Goal: Communication & Community: Answer question/provide support

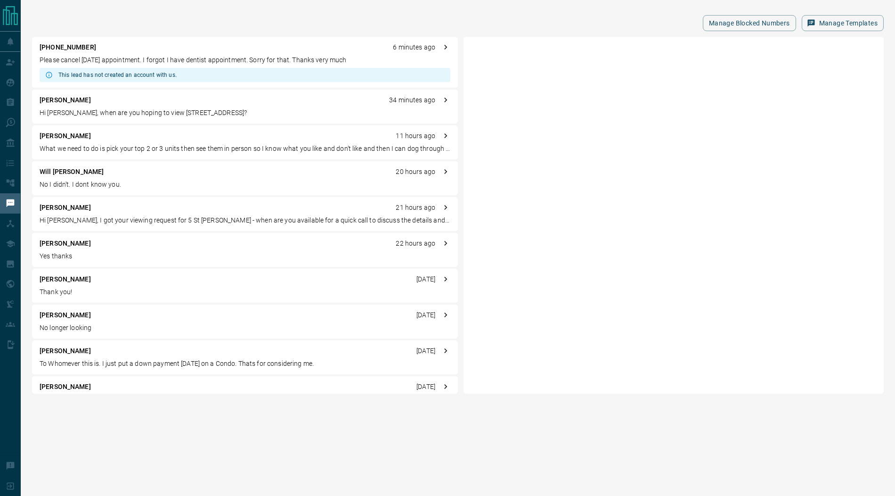
click at [133, 64] on p "Please cancel [DATE] appointment. I forgot I have dentist appointment. Sorry fo…" at bounding box center [245, 60] width 411 height 10
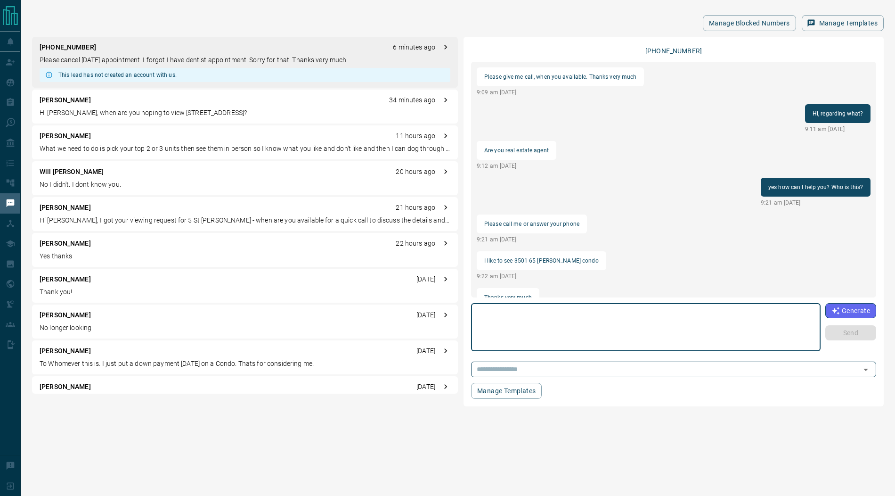
scroll to position [477, 0]
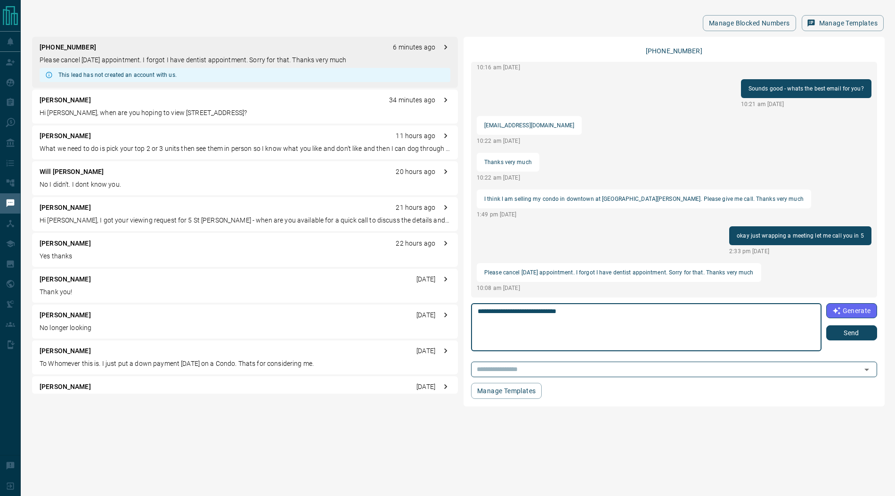
type textarea "**********"
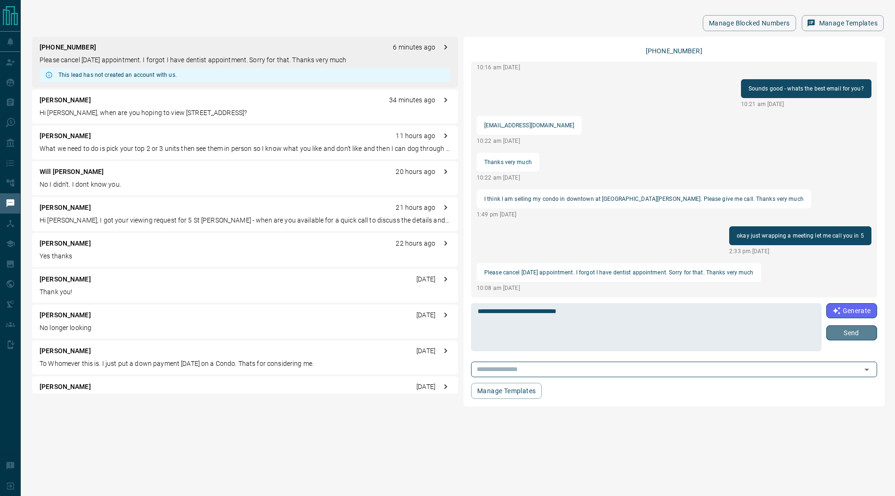
click at [845, 336] on button "Send" at bounding box center [851, 332] width 51 height 15
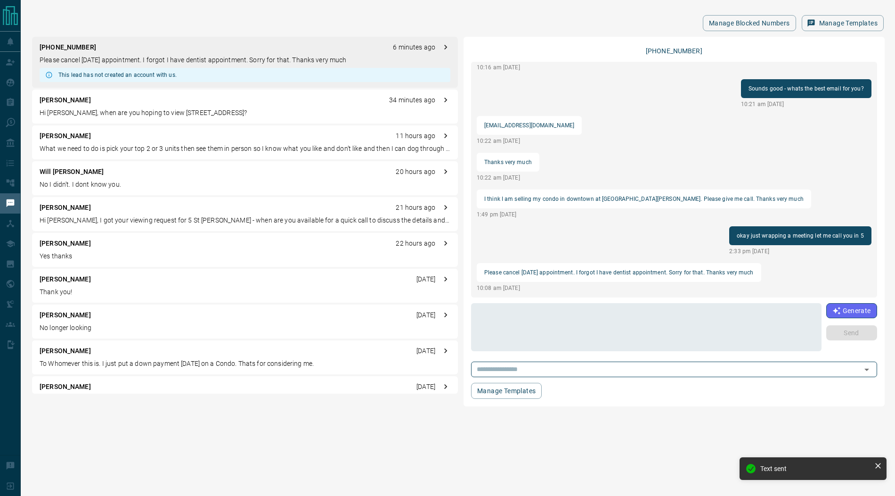
scroll to position [514, 0]
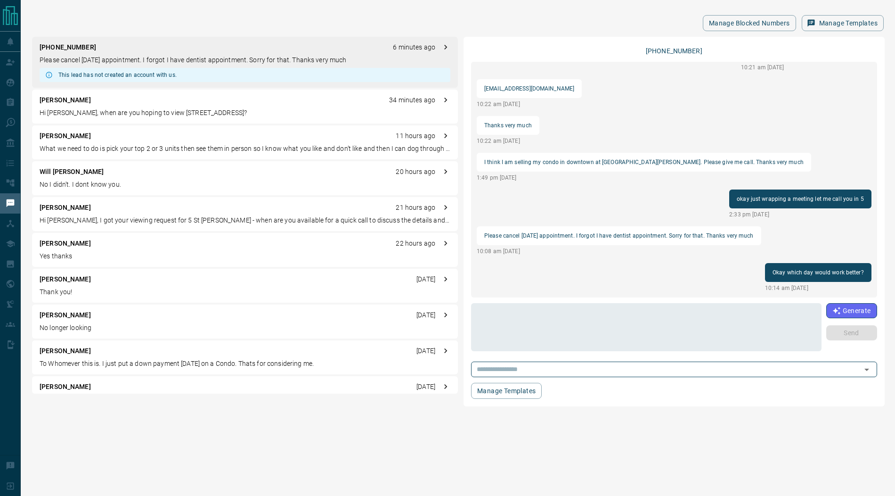
click at [79, 183] on p "No I didn't. I dont know you." at bounding box center [245, 184] width 411 height 10
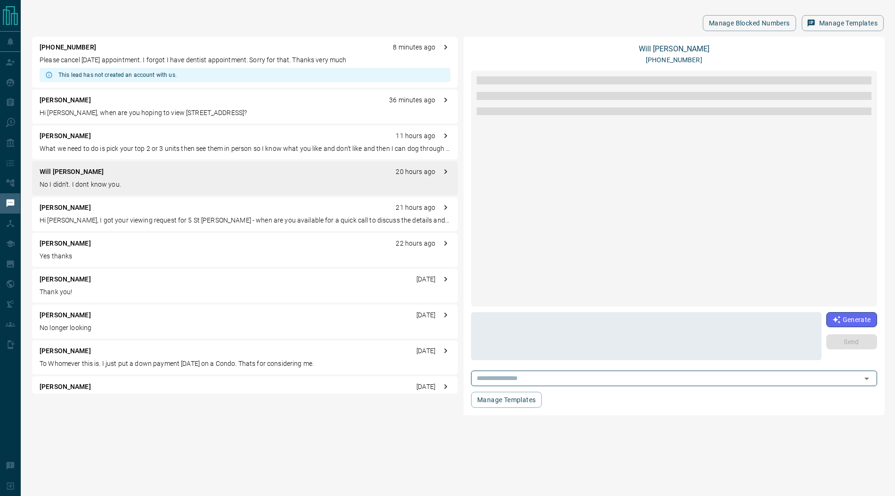
scroll to position [0, 0]
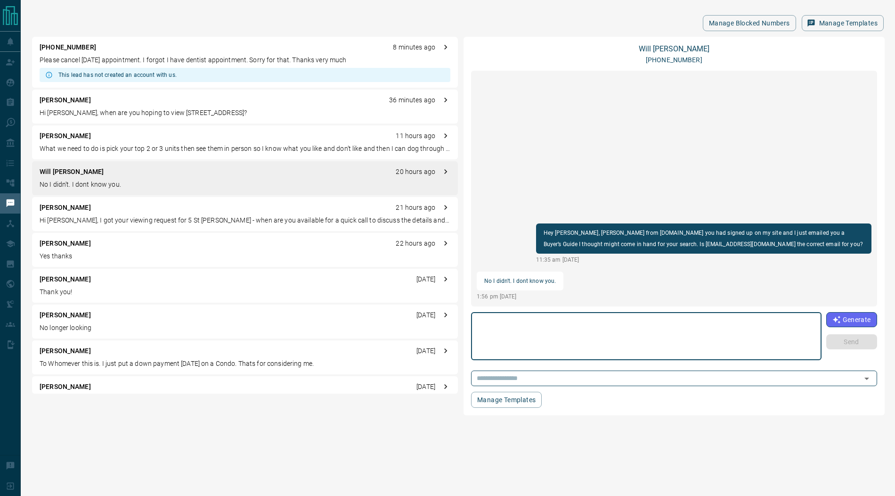
click at [524, 338] on textarea at bounding box center [646, 336] width 337 height 40
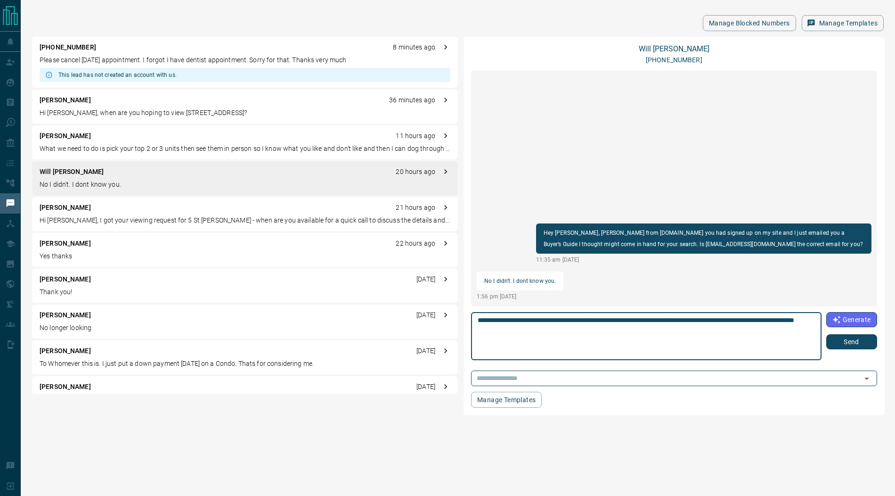
type textarea "**********"
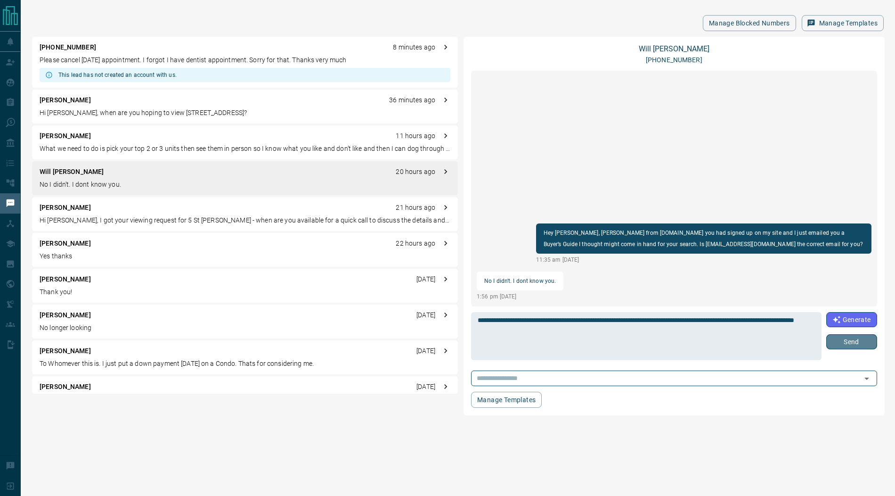
click at [844, 345] on button "Send" at bounding box center [851, 341] width 51 height 15
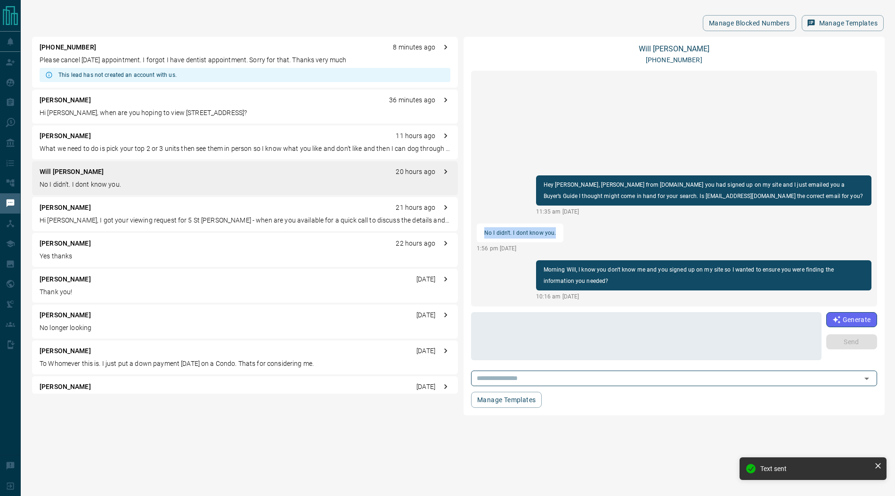
drag, startPoint x: 485, startPoint y: 232, endPoint x: 570, endPoint y: 228, distance: 84.8
click at [569, 228] on div "Hey [PERSON_NAME], [PERSON_NAME] from [DOMAIN_NAME] you had signed up on my sit…" at bounding box center [674, 189] width 406 height 236
copy p "No I didn't. I dont know you."
click at [675, 46] on link "Will [PERSON_NAME]" at bounding box center [674, 48] width 71 height 9
click at [110, 251] on p "Yes thanks" at bounding box center [245, 256] width 411 height 10
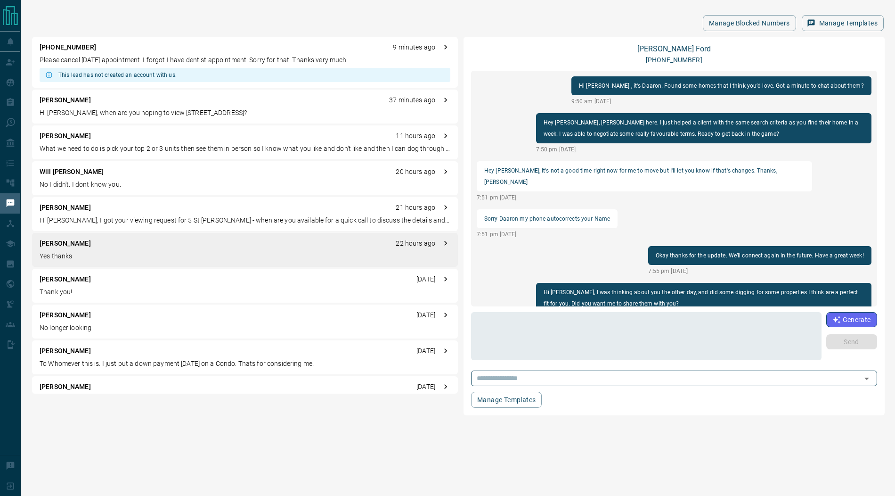
scroll to position [206, 0]
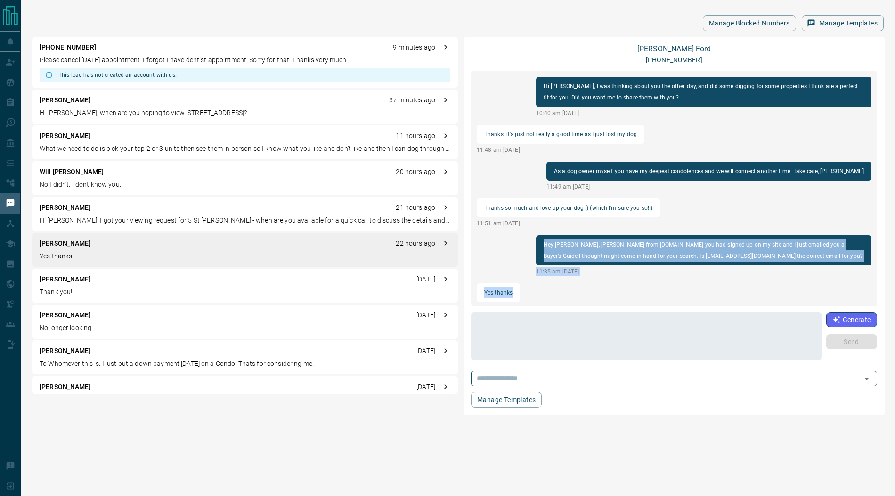
drag, startPoint x: 546, startPoint y: 231, endPoint x: 529, endPoint y: 287, distance: 58.6
click at [529, 287] on div "Hi [PERSON_NAME] , it's Daaron. Found some homes that I think you’d love. Got a…" at bounding box center [674, 189] width 406 height 236
copy div "Hey [PERSON_NAME], [PERSON_NAME] from [DOMAIN_NAME] you had signed up on my sit…"
click at [680, 47] on link "[PERSON_NAME]" at bounding box center [673, 48] width 73 height 9
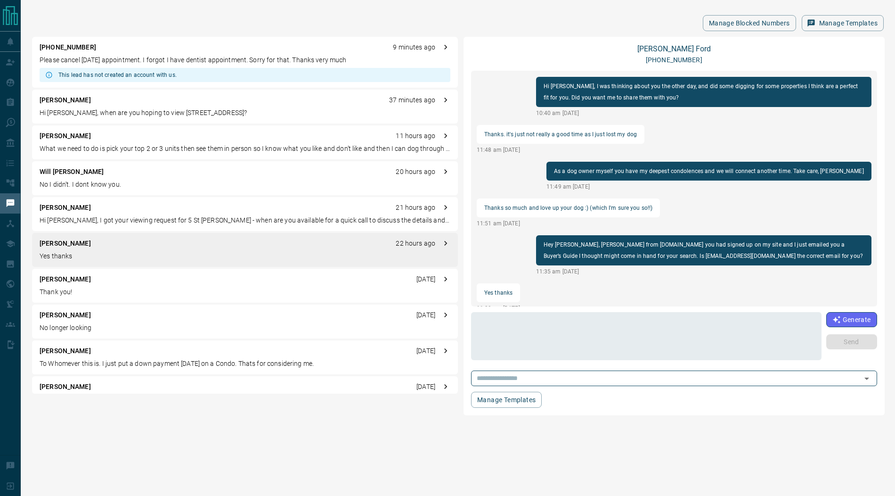
drag, startPoint x: 96, startPoint y: 217, endPoint x: 104, endPoint y: 211, distance: 10.1
click at [96, 217] on p "Hi [PERSON_NAME], I got your viewing request for 5 St [PERSON_NAME] - when are …" at bounding box center [245, 220] width 411 height 10
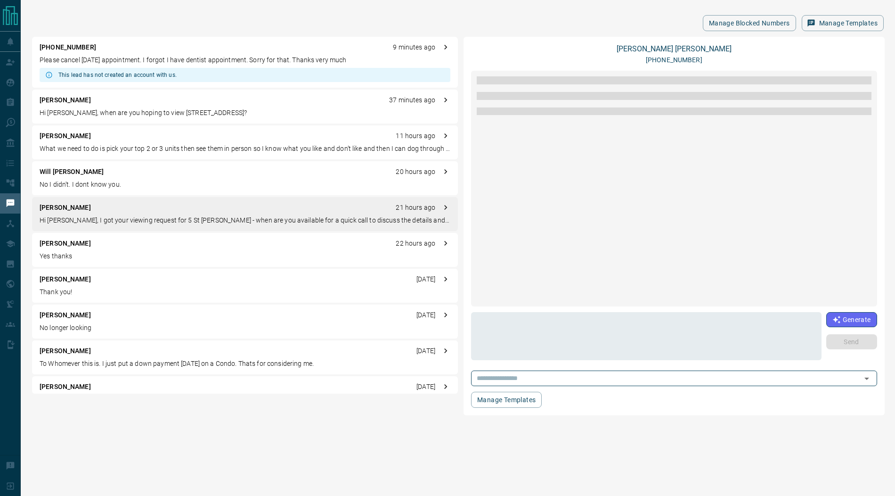
scroll to position [33, 0]
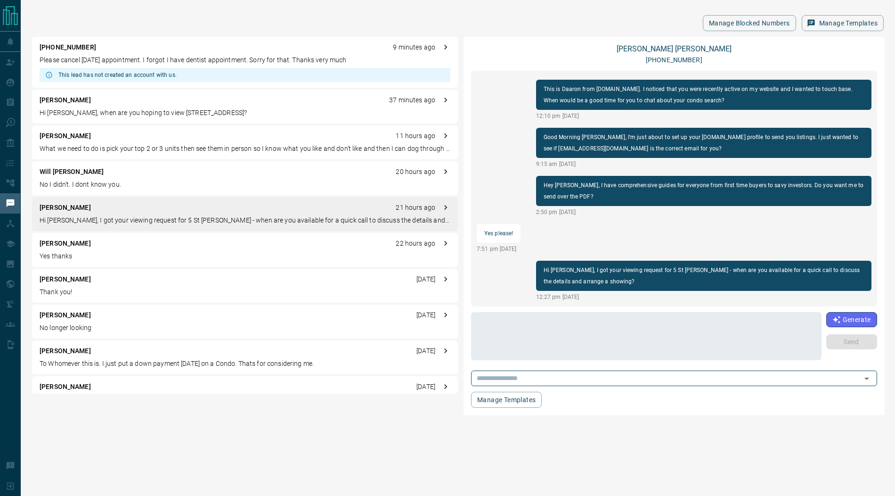
click at [112, 362] on p "To Whomever this is. I just put a down payment [DATE] on a Condo. Thats for con…" at bounding box center [245, 363] width 411 height 10
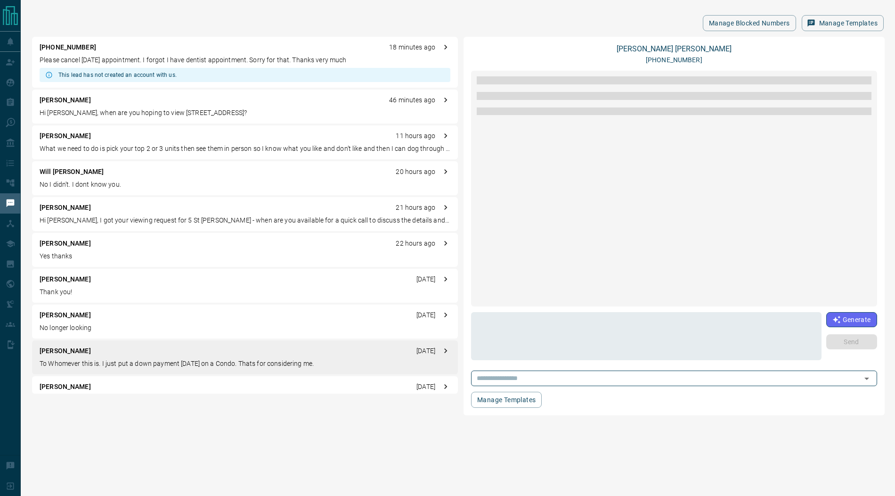
scroll to position [0, 0]
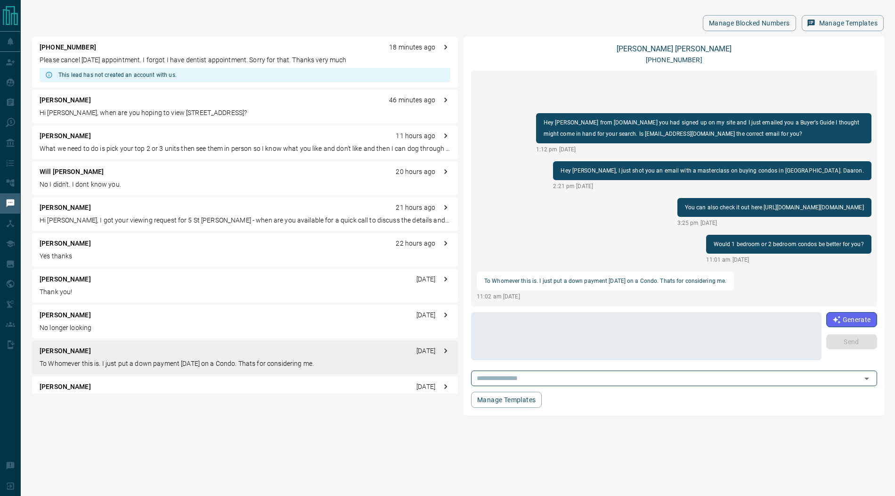
drag, startPoint x: 484, startPoint y: 280, endPoint x: 729, endPoint y: 277, distance: 245.0
click at [726, 277] on p "To Whomever this is. I just put a down payment [DATE] on a Condo. Thats for con…" at bounding box center [605, 280] width 242 height 11
copy p "To Whomever this is. I just put a down payment [DATE] on a Condo. Thats for con…"
click at [681, 49] on link "[PERSON_NAME]" at bounding box center [674, 48] width 115 height 9
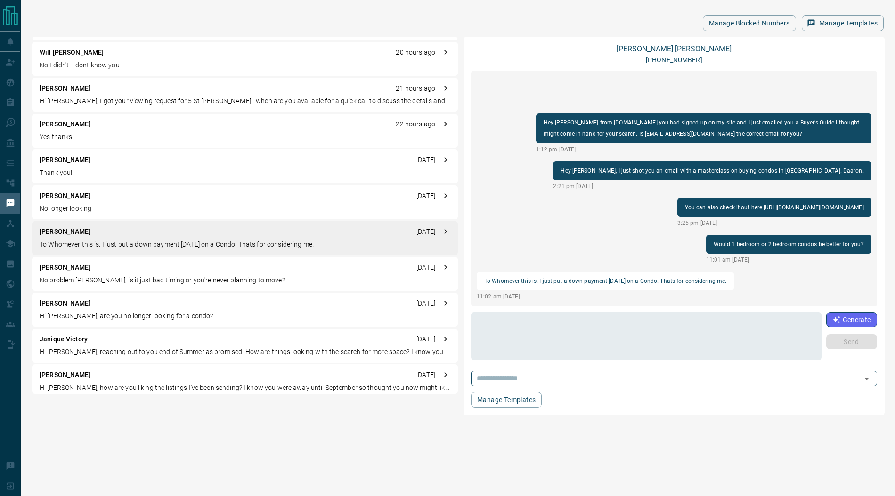
scroll to position [136, 0]
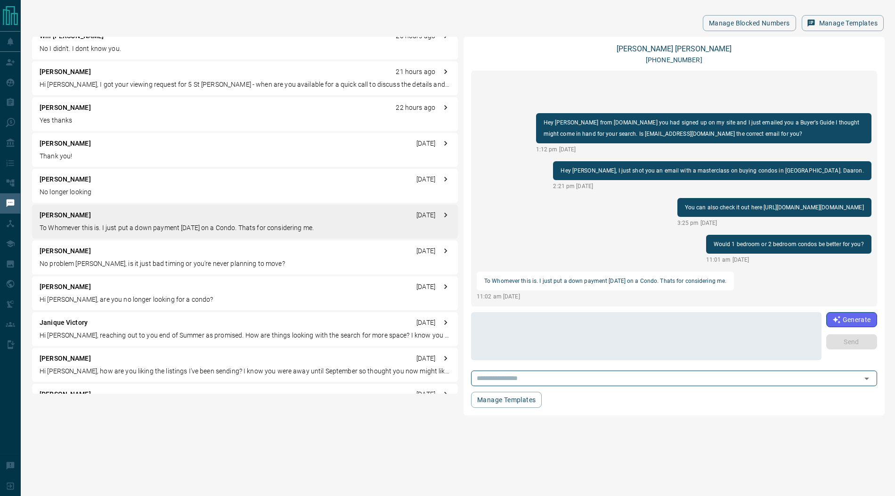
click at [136, 261] on p "No problem [PERSON_NAME], is it just bad timing or you're never planning to mov…" at bounding box center [245, 264] width 411 height 10
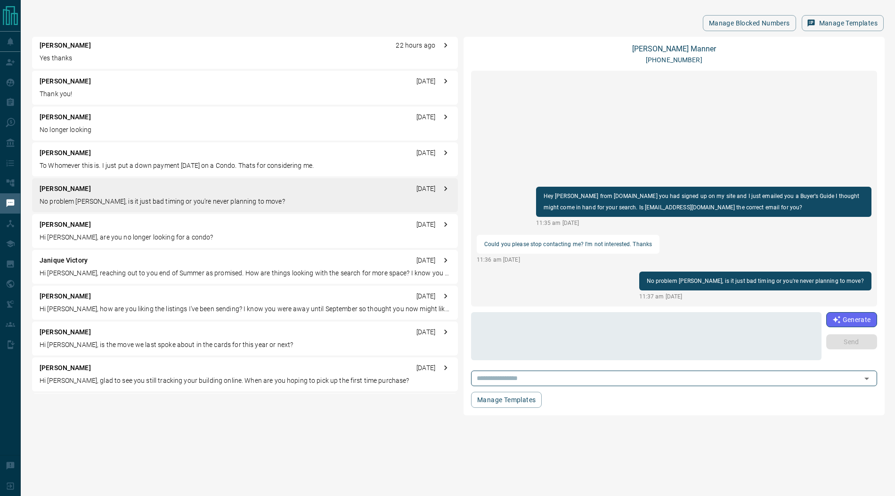
scroll to position [200, 0]
click at [109, 302] on p "Hi [PERSON_NAME], how are you liking the listings I've been sending? I know you…" at bounding box center [245, 307] width 411 height 10
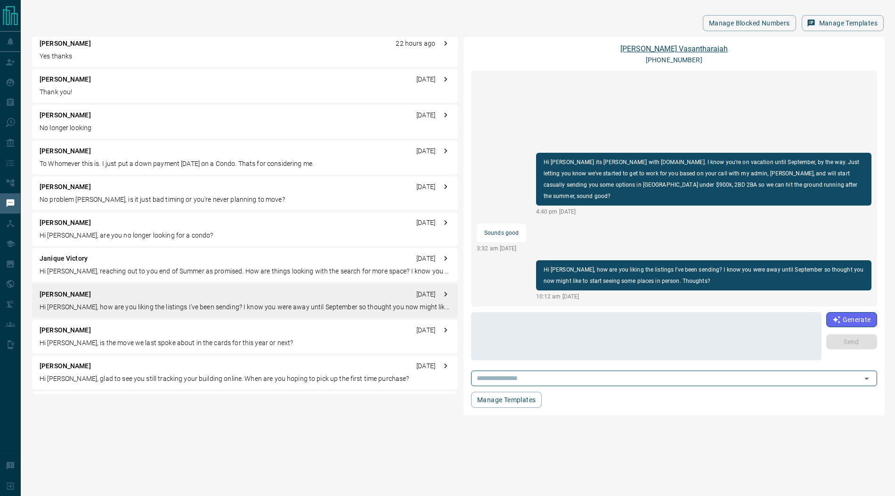
click at [686, 47] on link "[PERSON_NAME]" at bounding box center [673, 48] width 107 height 9
